Goal: Task Accomplishment & Management: Use online tool/utility

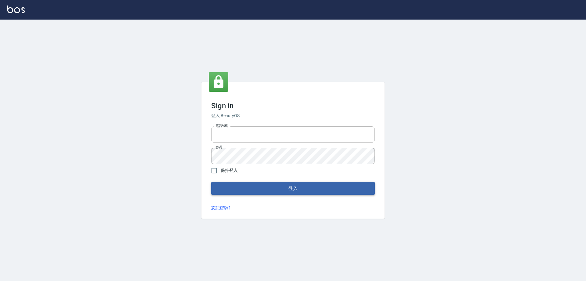
type input "0426657991"
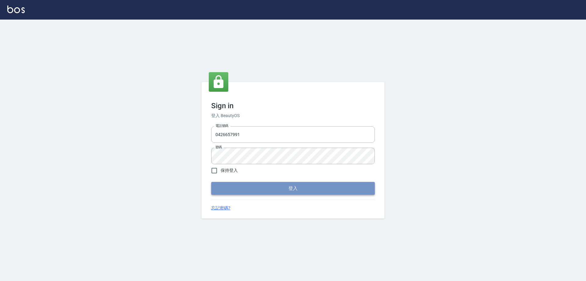
click at [266, 183] on button "登入" at bounding box center [293, 188] width 164 height 13
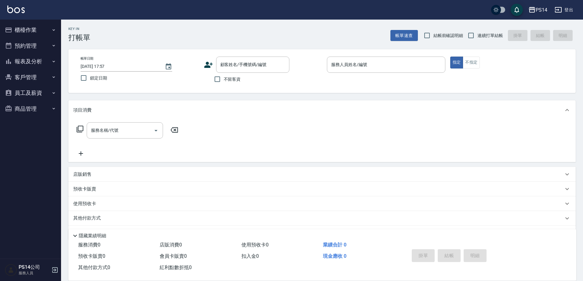
click at [225, 81] on span "不留客資" at bounding box center [232, 79] width 17 height 6
click at [224, 81] on input "不留客資" at bounding box center [217, 79] width 13 height 13
checkbox input "true"
click at [477, 37] on input "連續打單結帳" at bounding box center [471, 35] width 13 height 13
checkbox input "true"
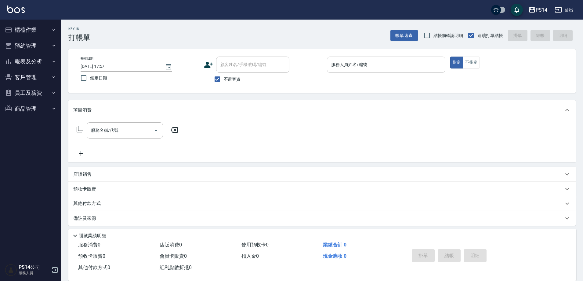
click at [407, 58] on div "服務人員姓名/編號" at bounding box center [386, 65] width 118 height 16
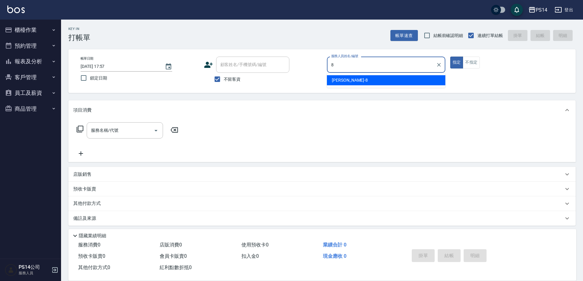
type input "徐于雯-8"
type button "true"
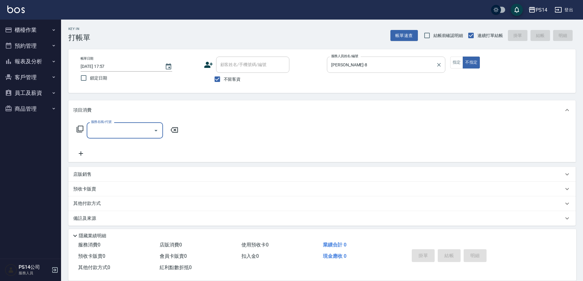
type input "3"
type input "300"
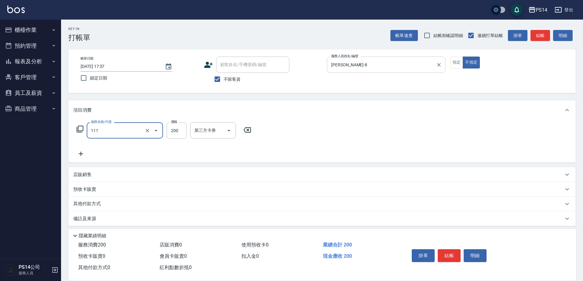
type input "200(111)"
type input "李祥君 -37"
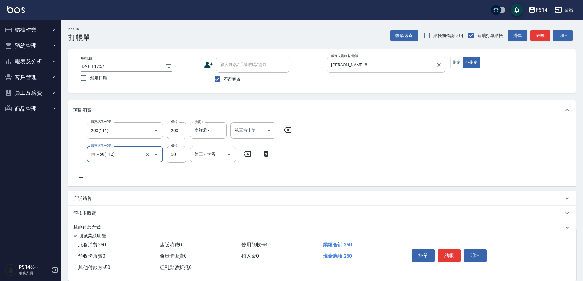
type input "精油50(112)"
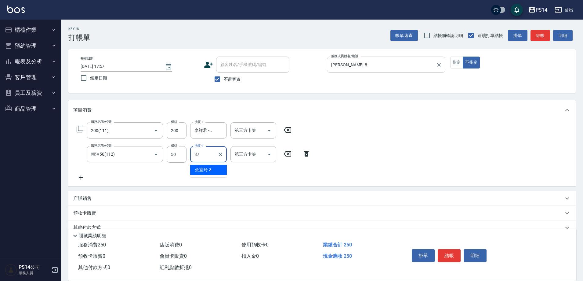
type input "李祥君 -37"
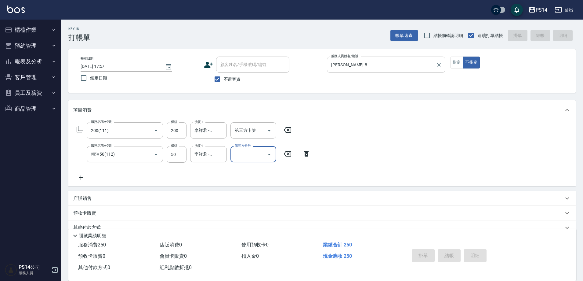
type input "2025/09/16 17:58"
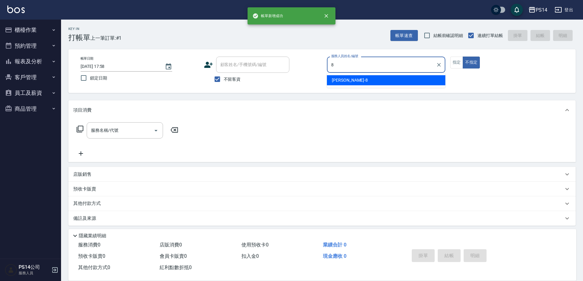
type input "徐于雯-8"
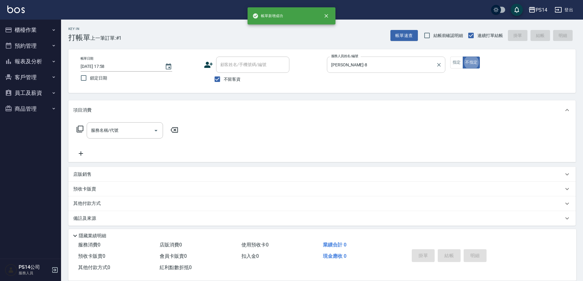
type button "false"
type input "剪髮(306)"
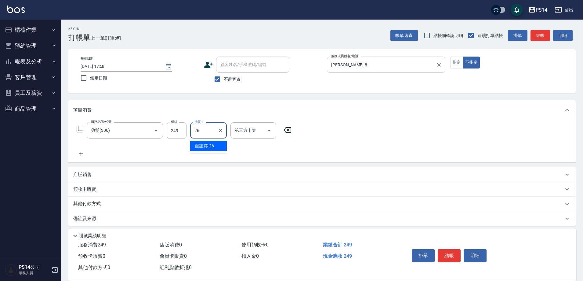
type input "顏誼婷-26"
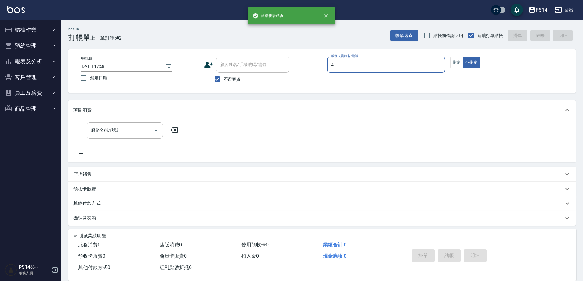
type input "蔡宜蓁-4"
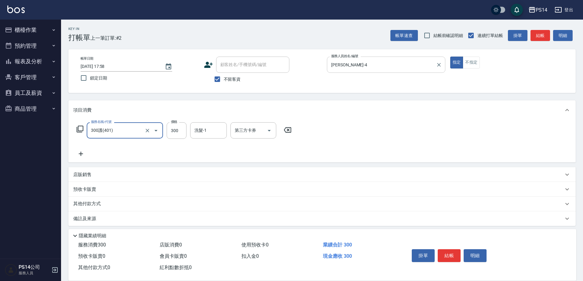
type input "300護(401)"
type input "李祥君 -37"
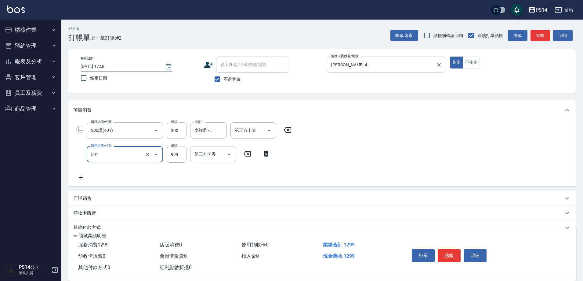
type input "染髮(501)"
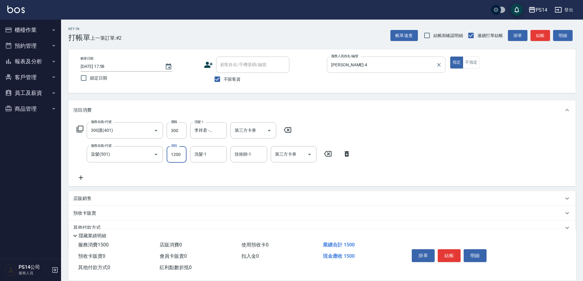
type input "1200"
type input "李祥君 -37"
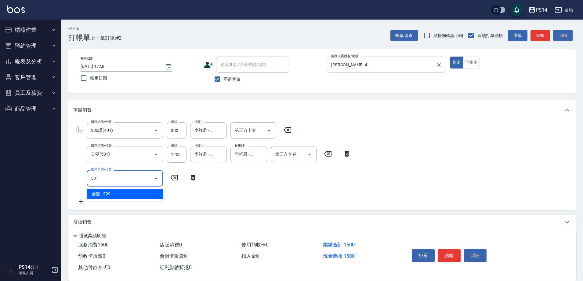
type input "染髮(501)"
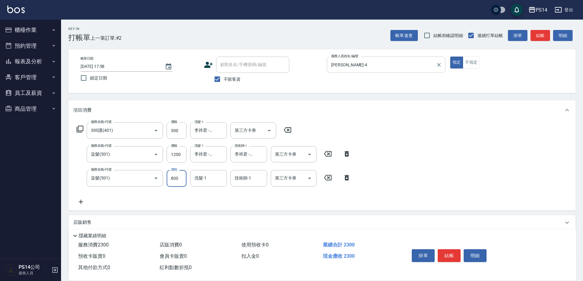
type input "800"
type input "李祥君 -37"
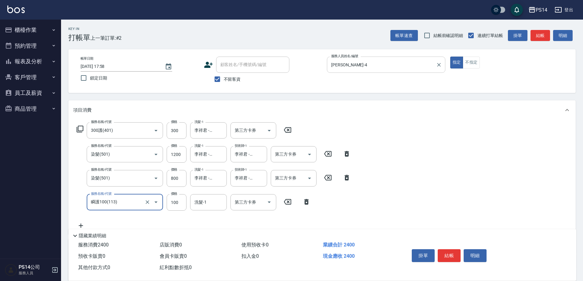
type input "瞬護100(113)"
type input "800"
type input "李祥君 -37"
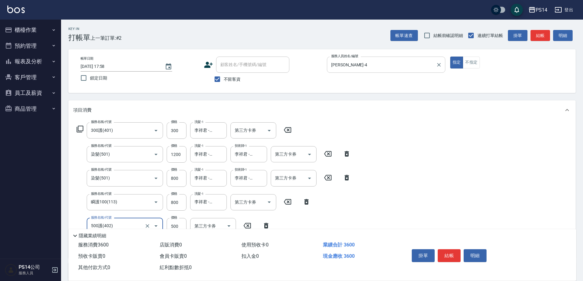
type input "500護(402)"
type input "李祥君 -37"
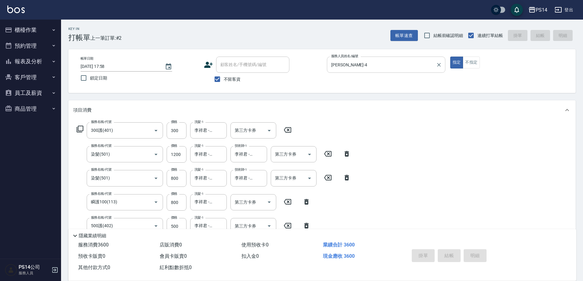
type input "2025/09/16 17:59"
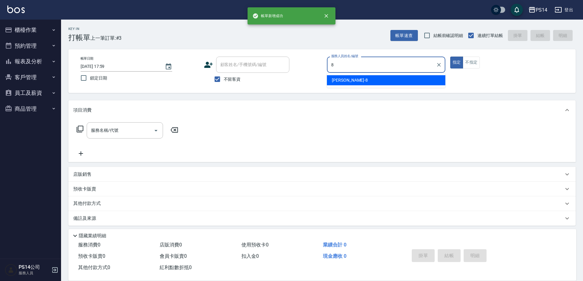
type input "徐于雯-8"
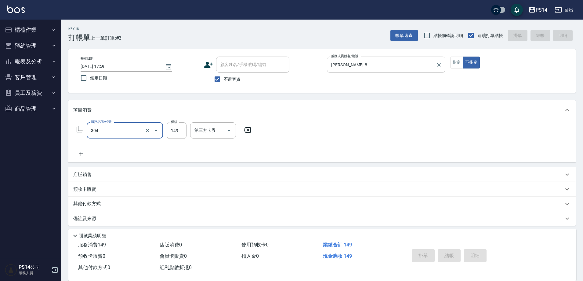
type input "304"
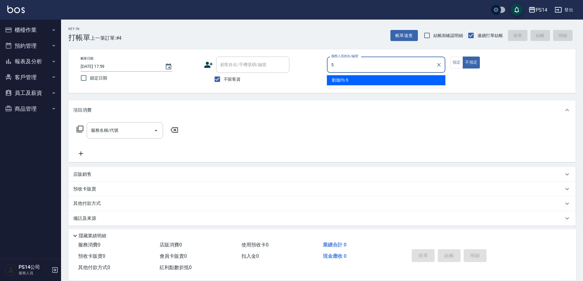
type input "劉珈均-5"
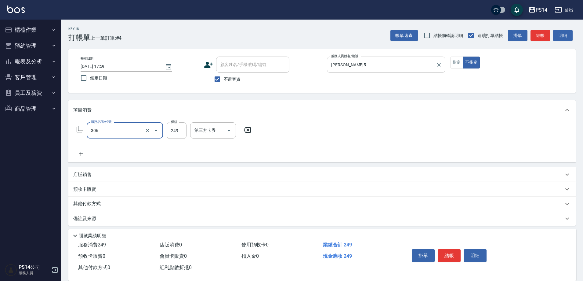
type input "剪髮(306)"
type input "李祥君 -37"
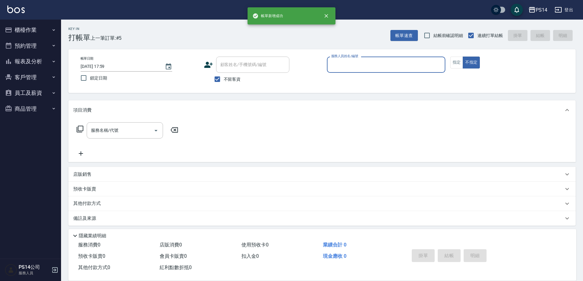
drag, startPoint x: 48, startPoint y: 20, endPoint x: 47, endPoint y: 25, distance: 5.3
click at [47, 22] on ul "櫃檯作業 打帳單 帳單列表 現金收支登錄 高階收支登錄 材料自購登錄 每日結帳 排班表 現場電腦打卡 預約管理 預約管理 單日預約紀錄 單週預約紀錄 報表及分…" at bounding box center [30, 69] width 56 height 99
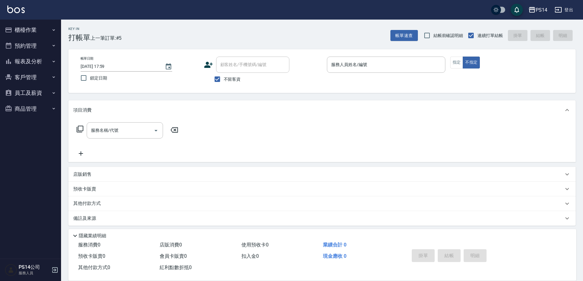
click at [47, 26] on button "櫃檯作業" at bounding box center [30, 30] width 56 height 16
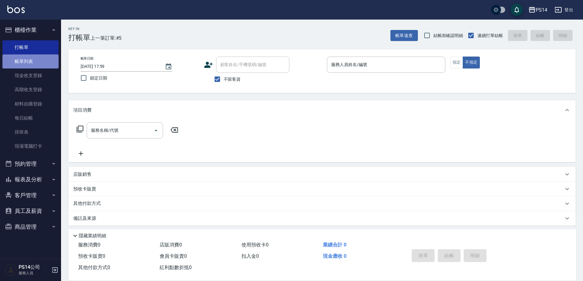
click at [46, 60] on link "帳單列表" at bounding box center [30, 61] width 56 height 14
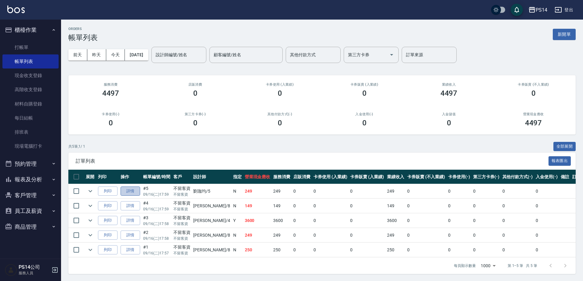
click at [123, 189] on link "詳情" at bounding box center [131, 190] width 20 height 9
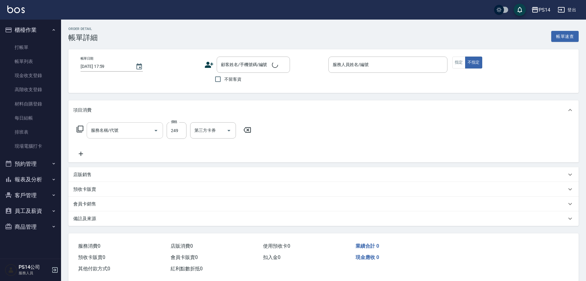
checkbox input "true"
type input "劉珈均-5"
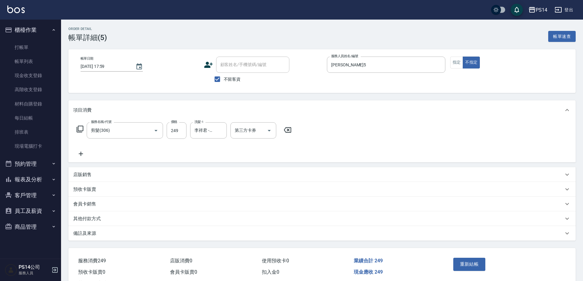
type input "剪髮(306)"
click at [84, 153] on icon at bounding box center [80, 153] width 15 height 7
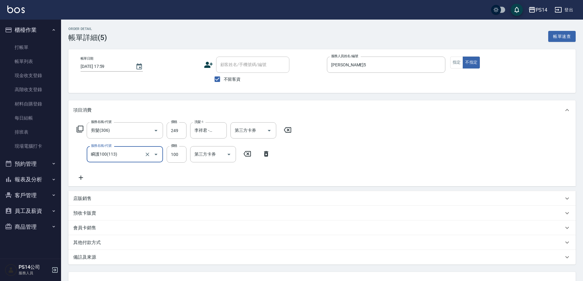
type input "瞬護100(113)"
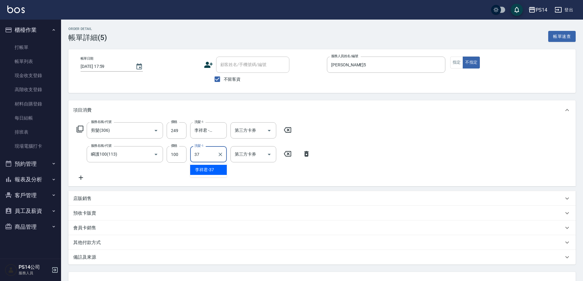
type input "李祥君 -37"
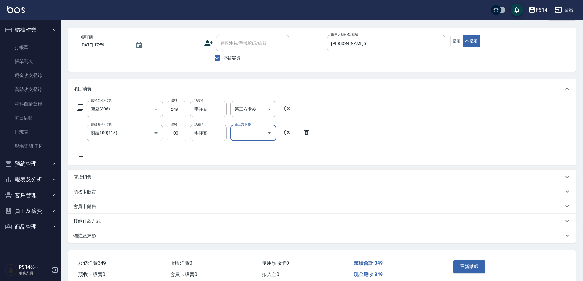
scroll to position [49, 0]
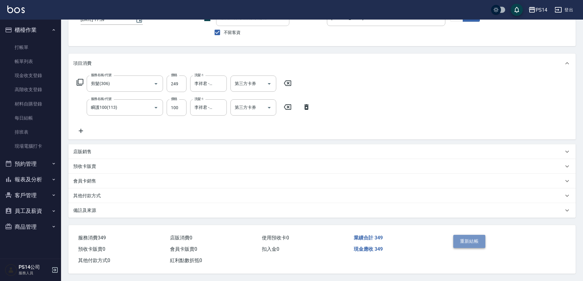
click at [470, 236] on button "重新結帳" at bounding box center [470, 241] width 32 height 13
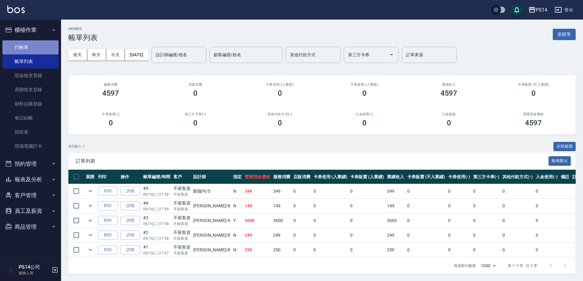
click at [37, 42] on link "打帳單" at bounding box center [30, 47] width 56 height 14
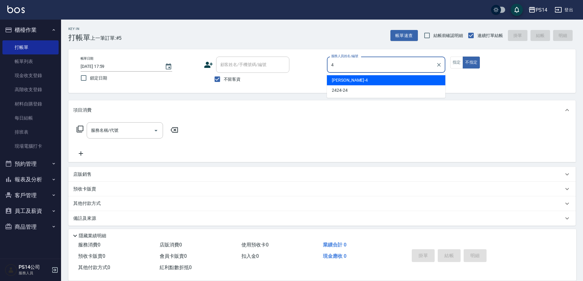
type input "蔡宜蓁-4"
type button "false"
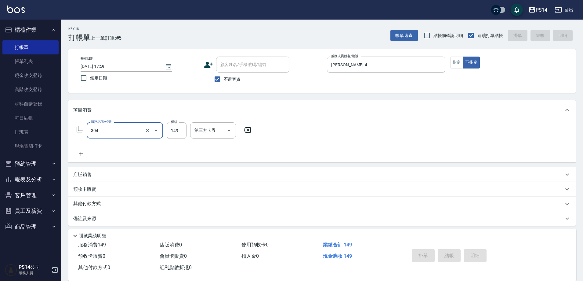
type input "304"
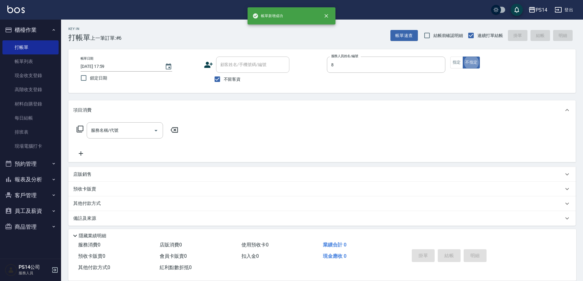
type input "徐于雯-8"
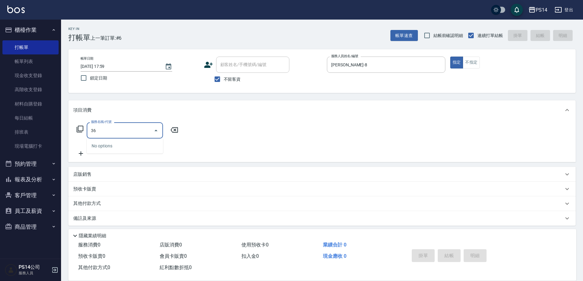
type input "3"
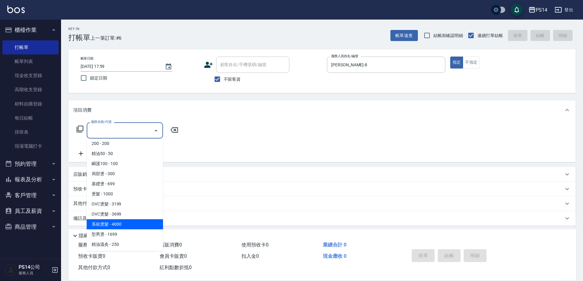
scroll to position [31, 0]
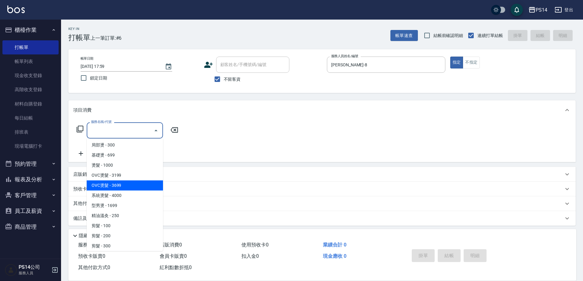
type input "OVC燙髮(204)"
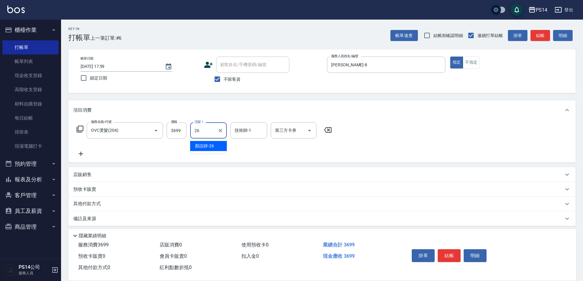
type input "顏誼婷-26"
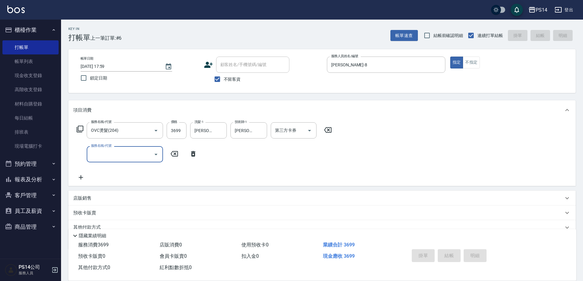
type input "2025/09/16 18:00"
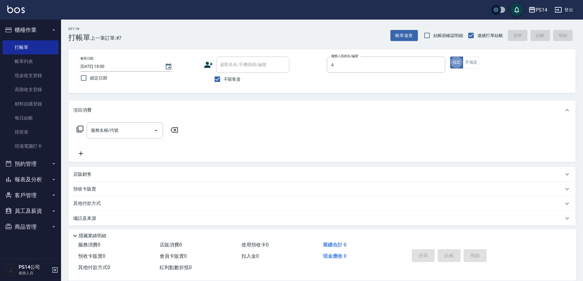
type input "蔡宜蓁-4"
type button "true"
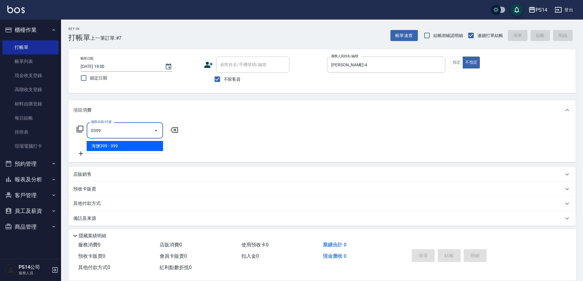
type input "海鹽399(0399)"
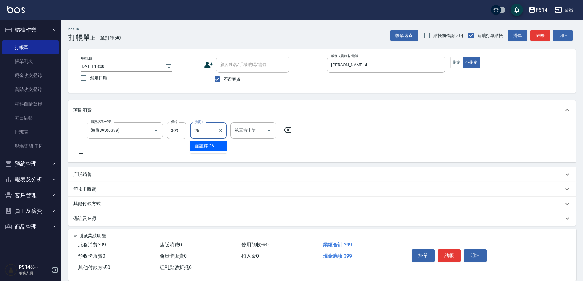
type input "顏誼婷-26"
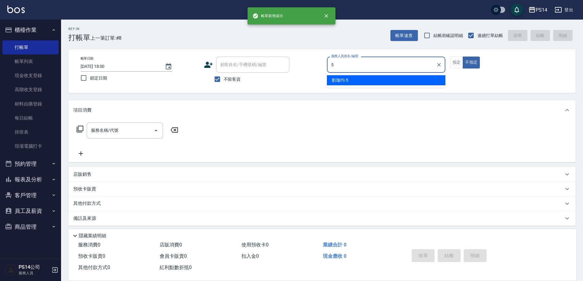
type input "劉珈均-5"
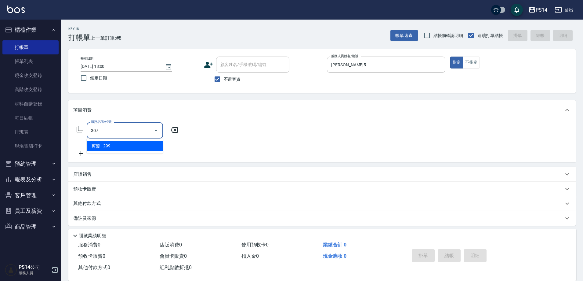
type input "剪髮(307)"
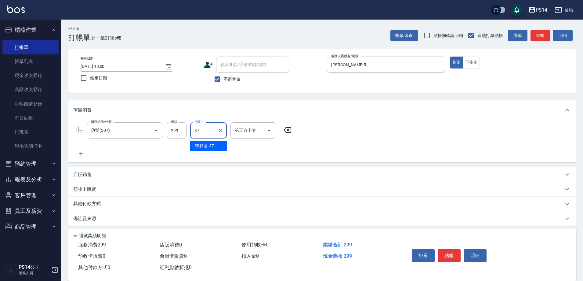
type input "李祥君 -37"
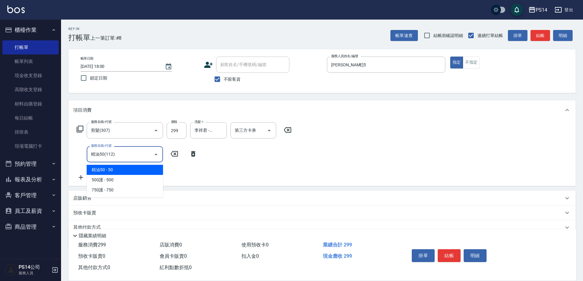
type input "精油50(112)"
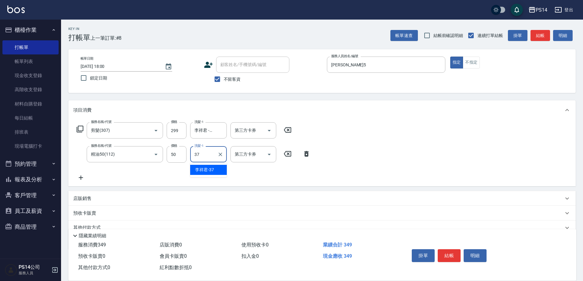
type input "李祥君 -37"
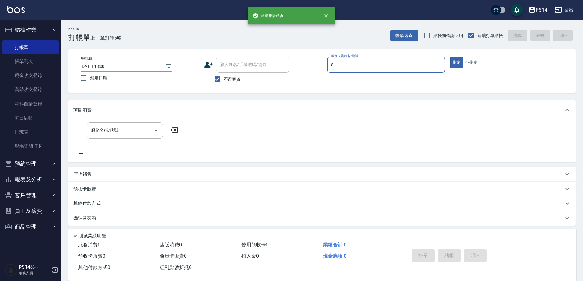
type input "徐于雯-8"
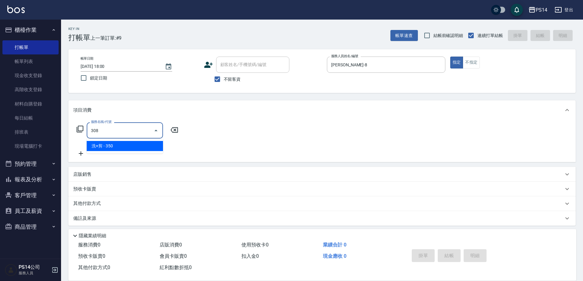
type input "洗+剪(308)"
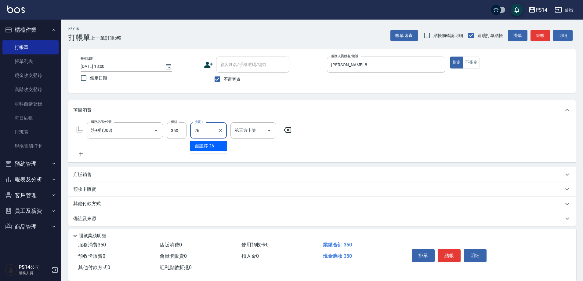
type input "顏誼婷-26"
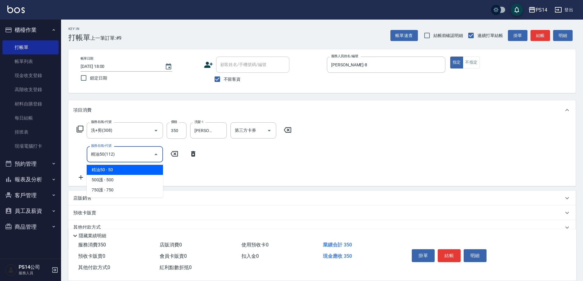
type input "精油50(112)"
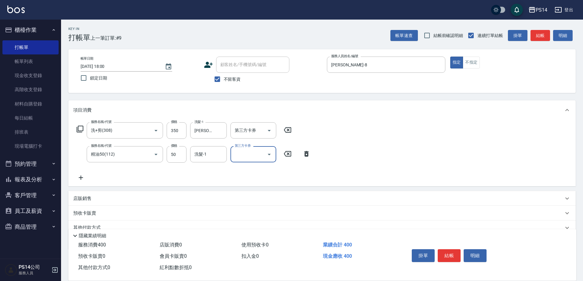
click at [216, 163] on div "服務名稱/代號 洗+剪(308) 服務名稱/代號 價格 350 價格 洗髮-1 顏誼婷-26 洗髮-1 第三方卡券 第三方卡券 服務名稱/代號 精油50(11…" at bounding box center [193, 151] width 241 height 59
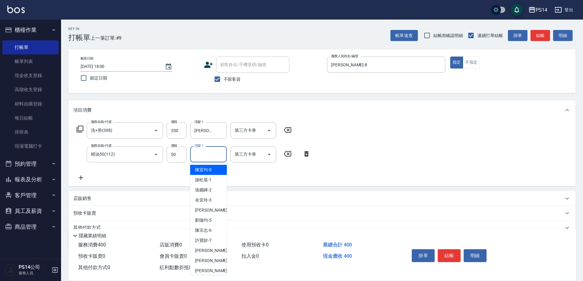
click at [216, 158] on input "洗髮-1" at bounding box center [208, 154] width 31 height 11
type input "顏誼婷-26"
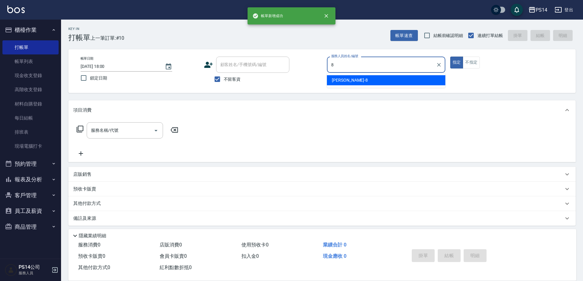
type input "徐于雯-8"
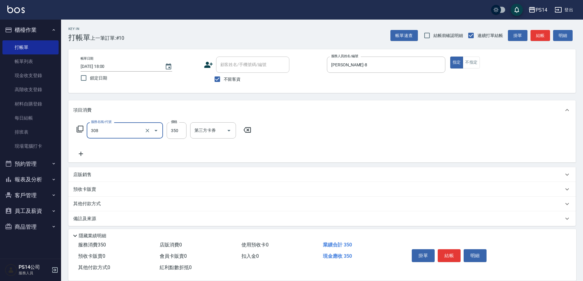
type input "洗+剪(308)"
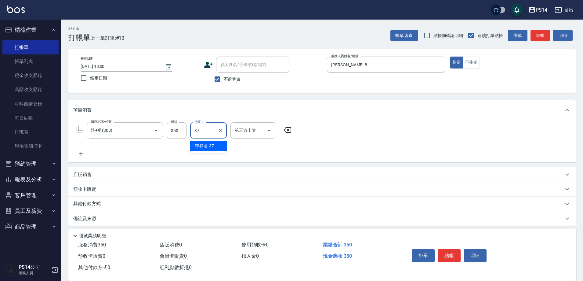
type input "李祥君 -37"
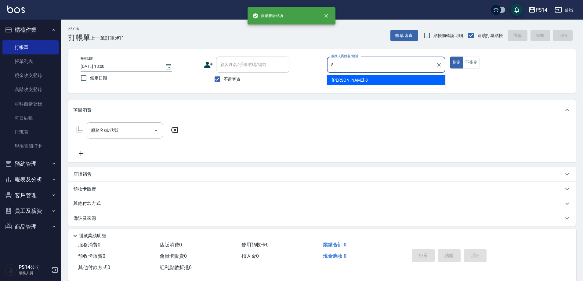
type input "徐于雯-8"
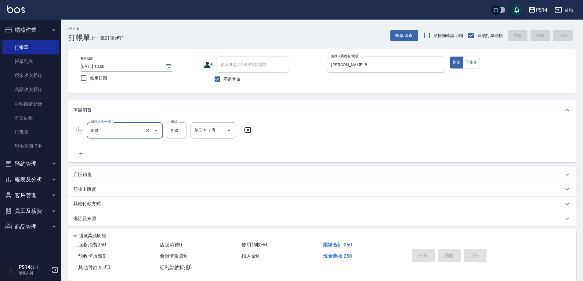
type input "303"
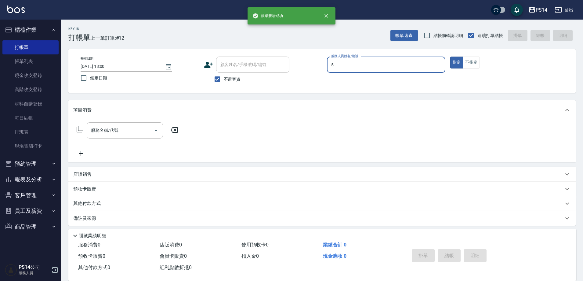
type input "劉珈均-5"
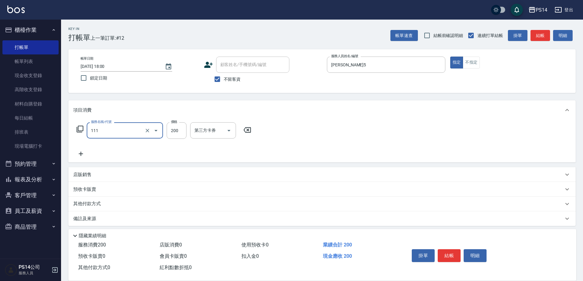
type input "200(111)"
type input "李祥君 -37"
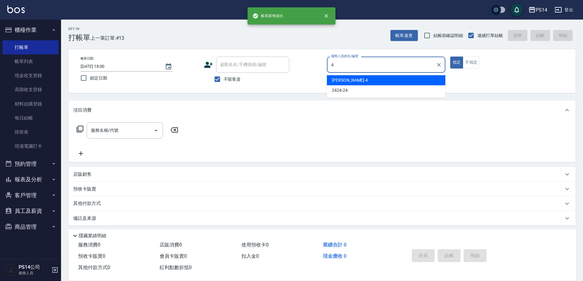
type input "蔡宜蓁-4"
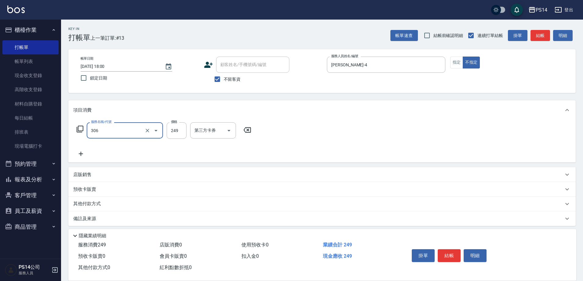
type input "剪髮(306)"
type input "李祥君 -37"
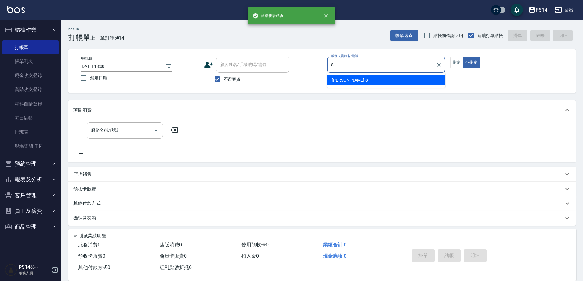
type input "徐于雯-8"
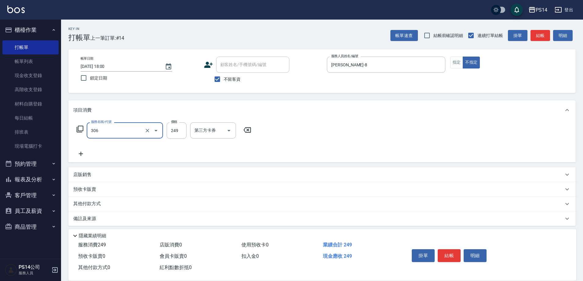
type input "剪髮(306)"
type input "顏誼婷-26"
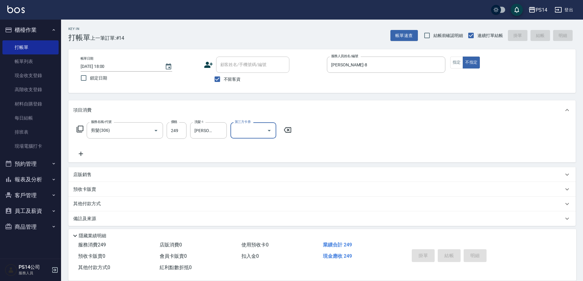
type input "2025/09/16 18:01"
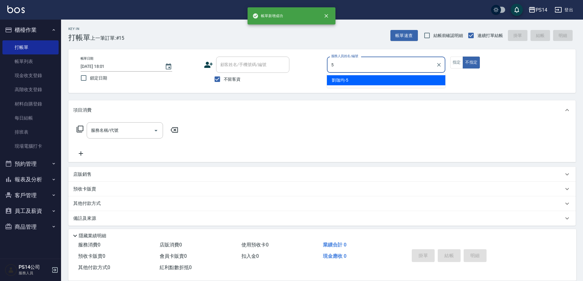
type input "劉珈均-5"
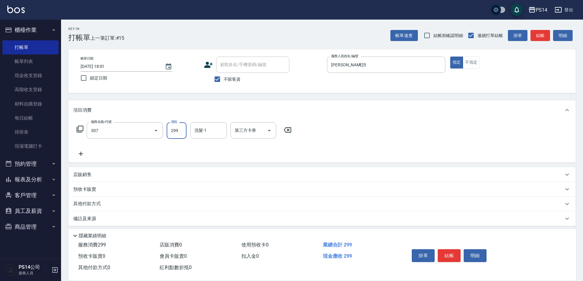
type input "剪髮(307)"
type input "李祥君 -37"
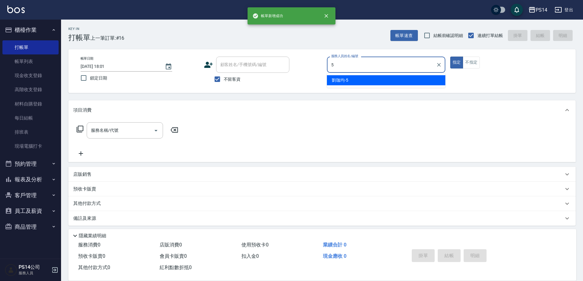
type input "劉珈均-5"
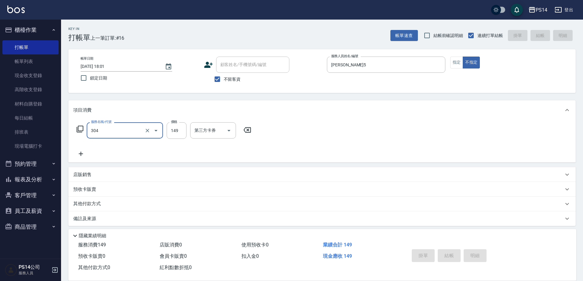
type input "304"
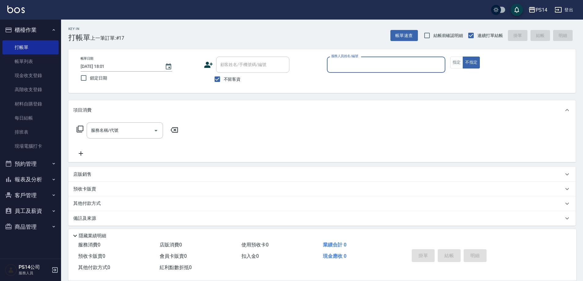
type input "1"
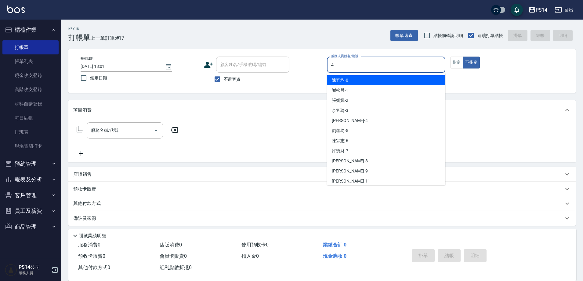
type input "蔡宜蓁-4"
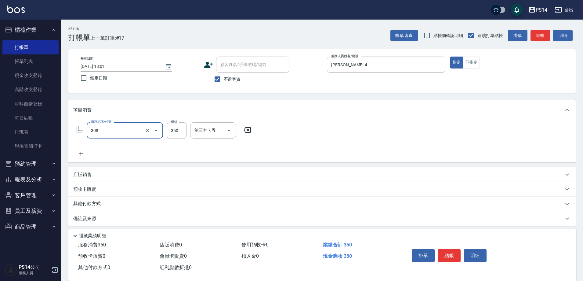
type input "洗+剪(308)"
type input "顏誼婷-26"
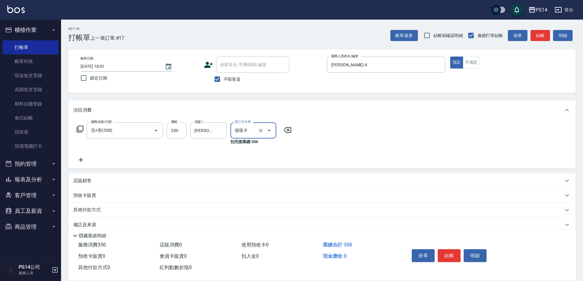
type input "儲值卡"
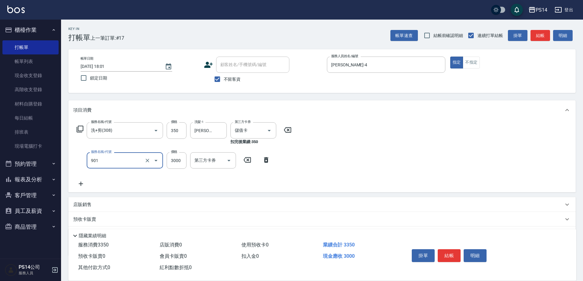
type input "儲值3000(901)"
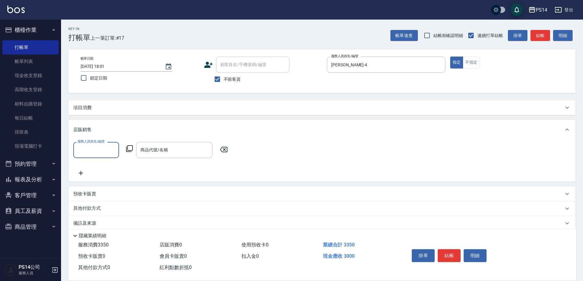
scroll to position [0, 0]
type input "蔡宜蓁-4"
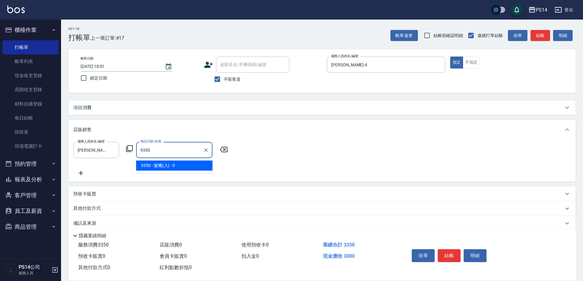
type input "髮蠟(入)"
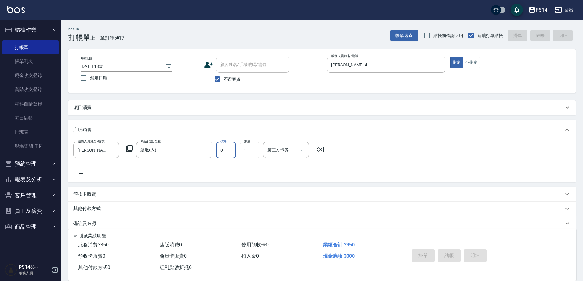
type input "2025/09/16 18:06"
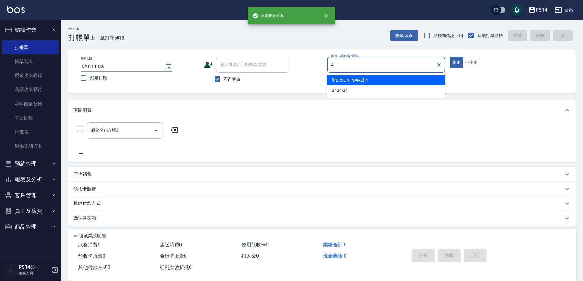
type input "蔡宜蓁-4"
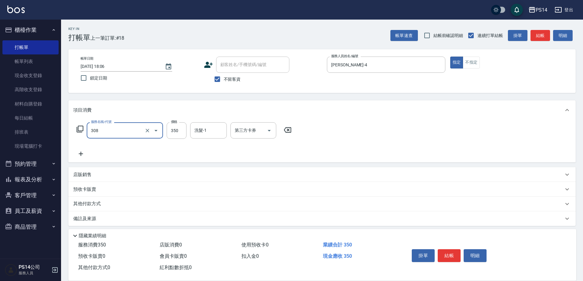
type input "洗+剪(308)"
type input "李祥君 -37"
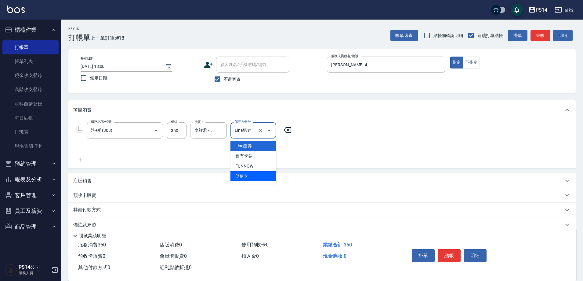
type input "儲值卡"
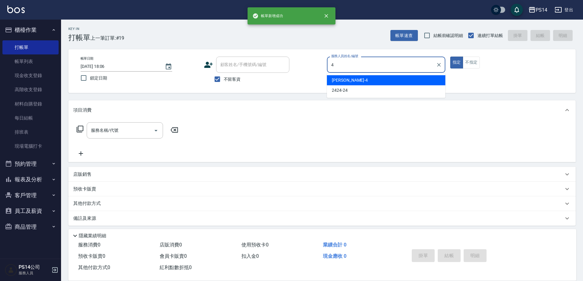
type input "蔡宜蓁-4"
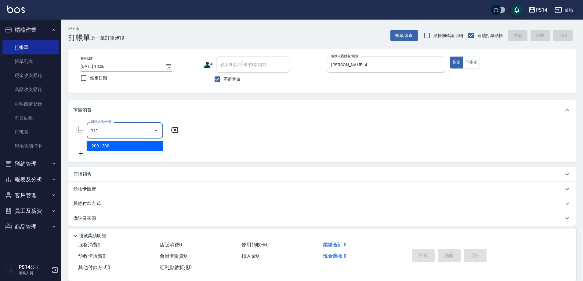
type input "200(111)"
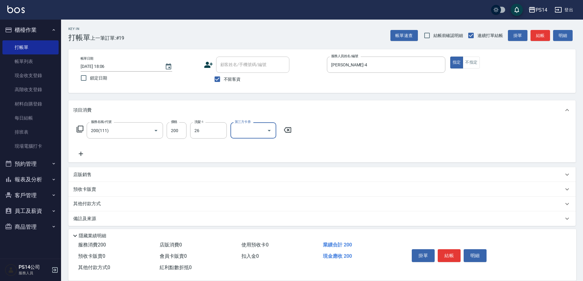
type input "顏誼婷-26"
type input "儲值卡"
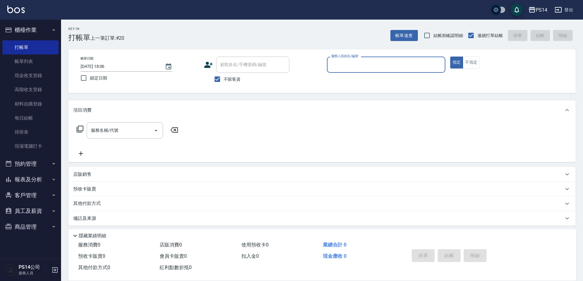
click at [39, 29] on button "櫃檯作業" at bounding box center [30, 30] width 56 height 16
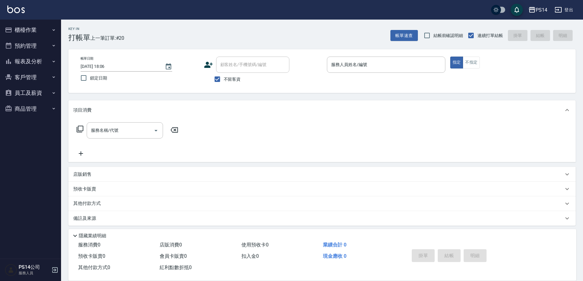
click at [31, 66] on button "報表及分析" at bounding box center [30, 61] width 56 height 16
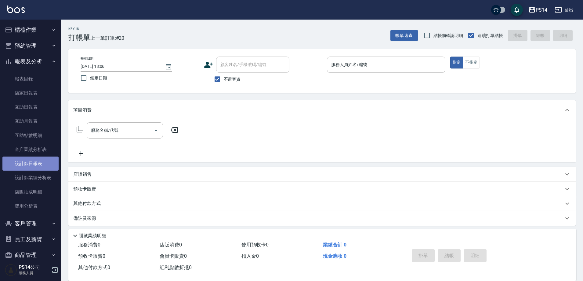
click at [35, 170] on link "設計師日報表" at bounding box center [30, 163] width 56 height 14
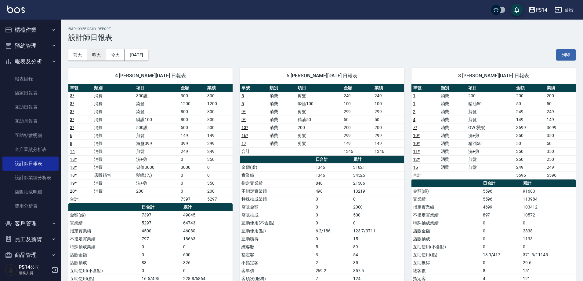
click at [94, 50] on button "昨天" at bounding box center [96, 54] width 19 height 11
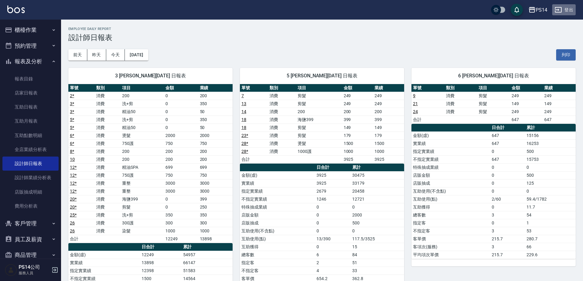
click at [567, 7] on button "登出" at bounding box center [564, 9] width 24 height 11
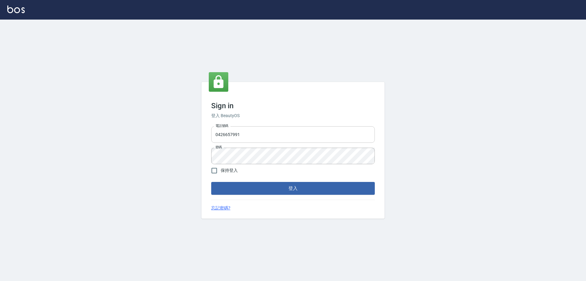
click at [241, 133] on input "0426657991" at bounding box center [293, 134] width 164 height 16
type input "0426653545"
click at [277, 189] on button "登入" at bounding box center [293, 188] width 164 height 13
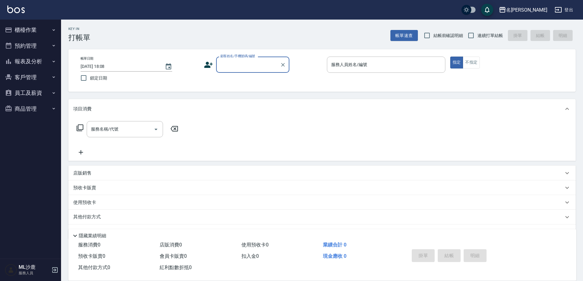
click at [28, 64] on button "報表及分析" at bounding box center [30, 61] width 56 height 16
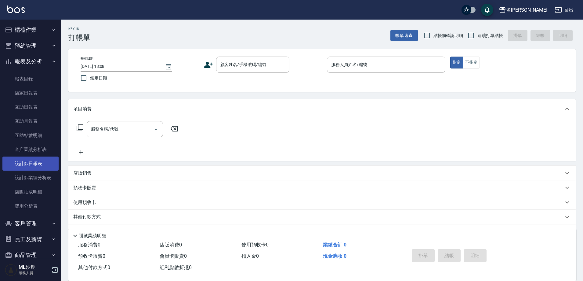
click at [37, 164] on link "設計師日報表" at bounding box center [30, 163] width 56 height 14
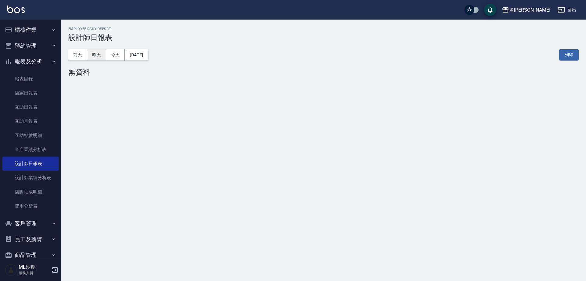
click at [96, 59] on button "昨天" at bounding box center [96, 54] width 19 height 11
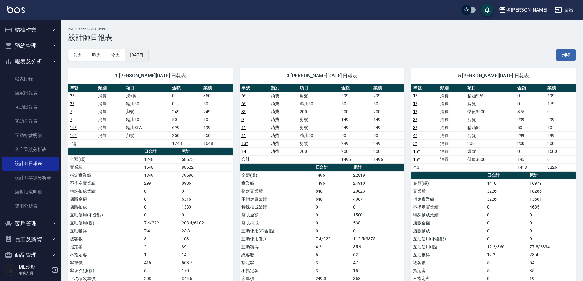
click at [148, 53] on button "[DATE]" at bounding box center [136, 54] width 23 height 11
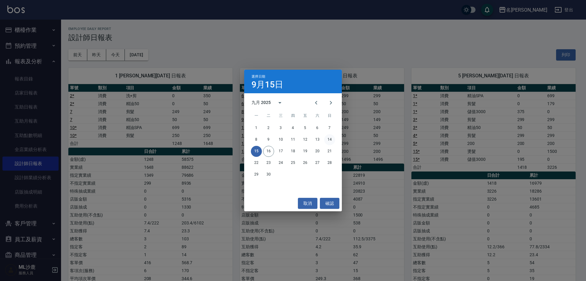
click at [331, 140] on button "14" at bounding box center [329, 139] width 11 height 11
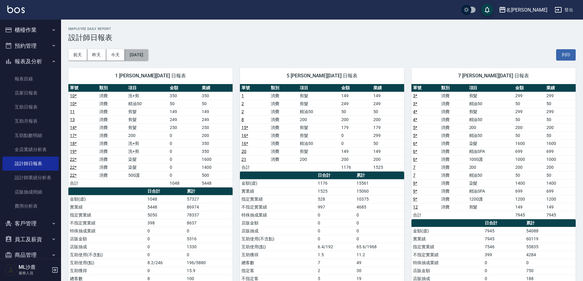
click at [139, 53] on button "[DATE]" at bounding box center [136, 54] width 23 height 11
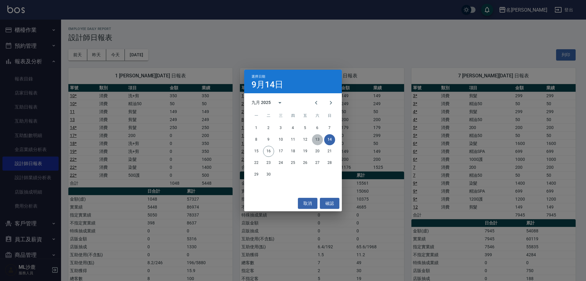
click at [315, 141] on button "13" at bounding box center [317, 139] width 11 height 11
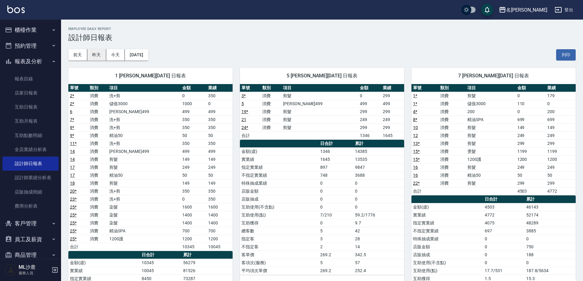
click at [105, 51] on button "昨天" at bounding box center [96, 54] width 19 height 11
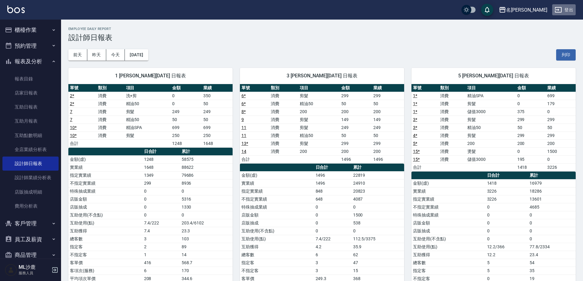
click at [556, 9] on icon "button" at bounding box center [558, 9] width 7 height 7
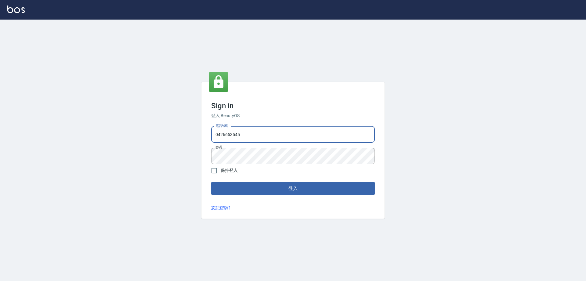
click at [257, 135] on input "0426653545" at bounding box center [293, 134] width 164 height 16
type input "0426657991"
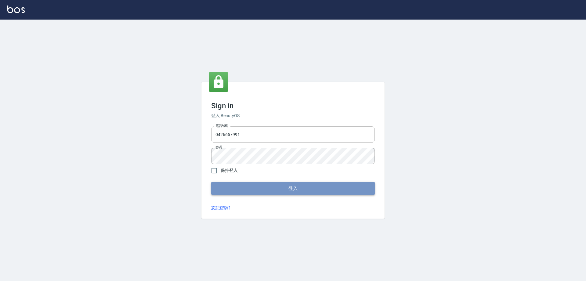
click at [258, 194] on button "登入" at bounding box center [293, 188] width 164 height 13
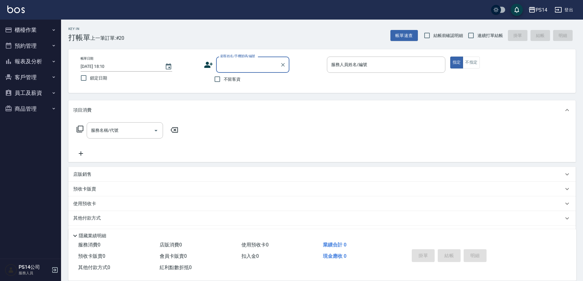
click at [42, 60] on button "報表及分析" at bounding box center [30, 61] width 56 height 16
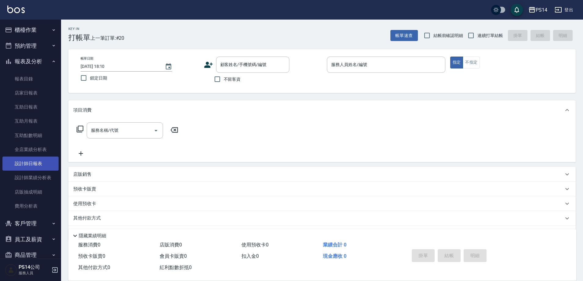
click at [23, 165] on link "設計師日報表" at bounding box center [30, 163] width 56 height 14
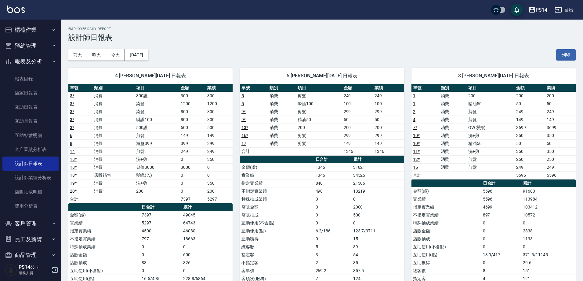
click at [21, 34] on button "櫃檯作業" at bounding box center [30, 30] width 56 height 16
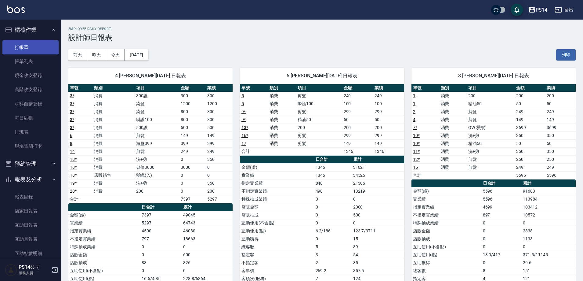
click at [28, 44] on link "打帳單" at bounding box center [30, 47] width 56 height 14
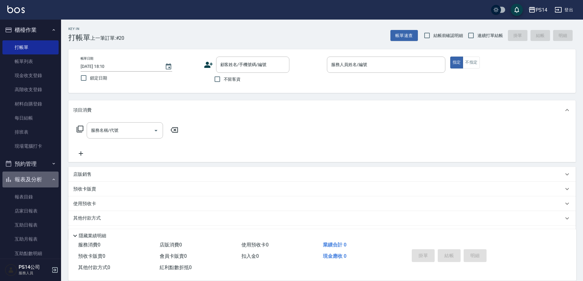
click at [38, 177] on button "報表及分析" at bounding box center [30, 179] width 56 height 16
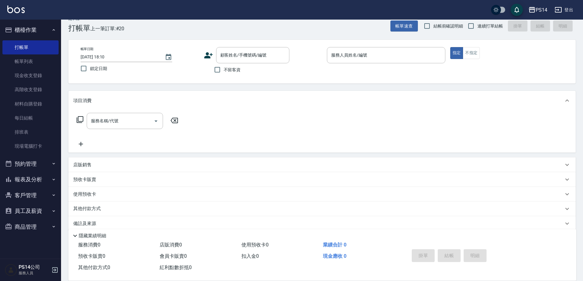
scroll to position [18, 0]
